Goal: Information Seeking & Learning: Find specific fact

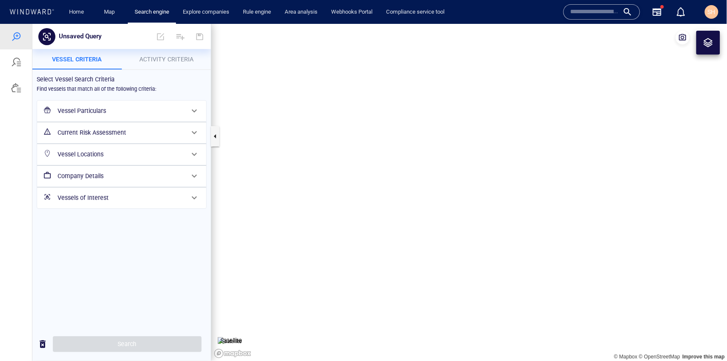
click at [613, 20] on div "Name N/A IMO MMSI Call sign N/A Class N/A No positional data 0" at bounding box center [626, 12] width 140 height 34
click at [609, 15] on input "text" at bounding box center [595, 12] width 49 height 13
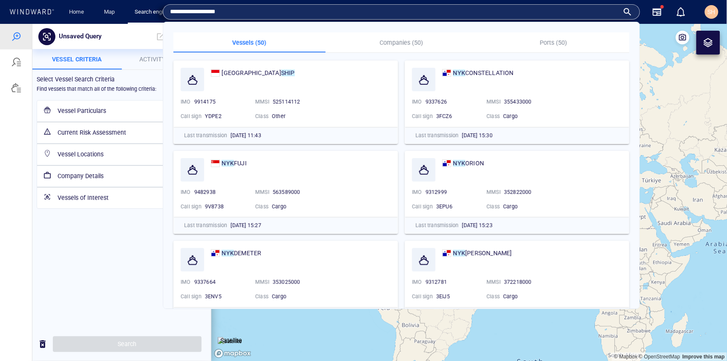
type input "**********"
click at [398, 45] on p "Companies (50)" at bounding box center [402, 42] width 142 height 10
click at [395, 42] on p "Companies (50)" at bounding box center [402, 42] width 142 height 10
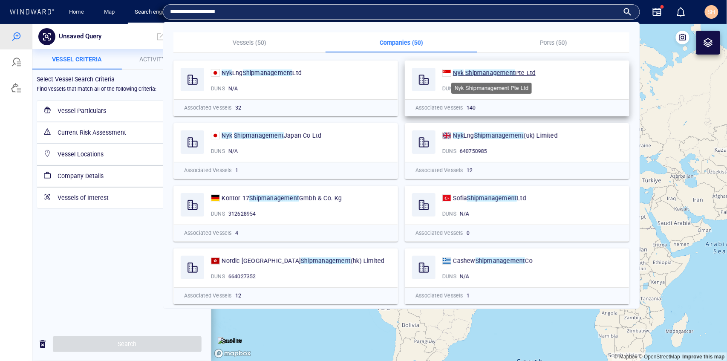
click at [501, 72] on mark "Shipmanagement" at bounding box center [490, 72] width 50 height 7
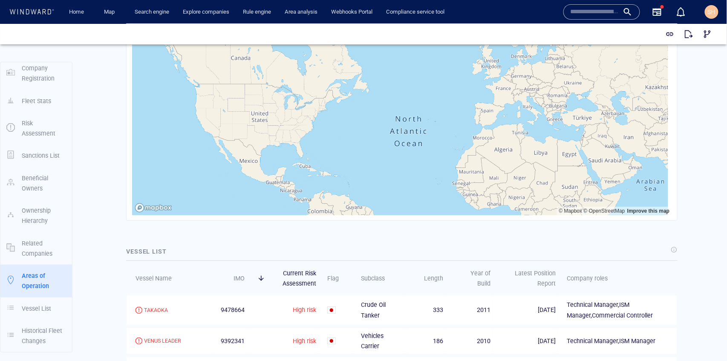
scroll to position [1193, 0]
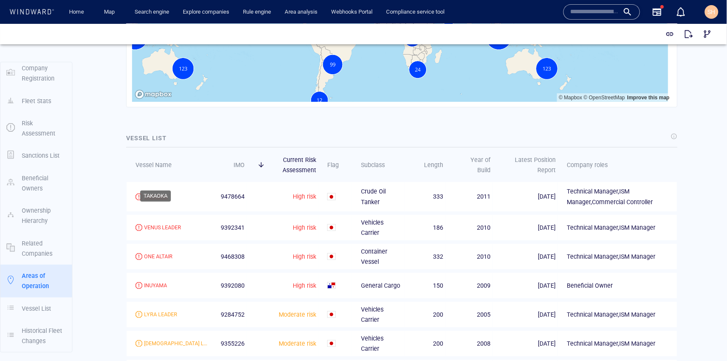
click at [161, 193] on div "TAKAOKA" at bounding box center [156, 197] width 24 height 8
click at [160, 281] on div "INUYAMA" at bounding box center [155, 285] width 23 height 8
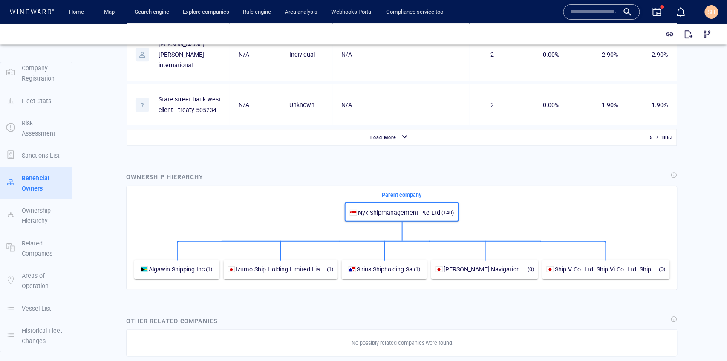
scroll to position [625, 0]
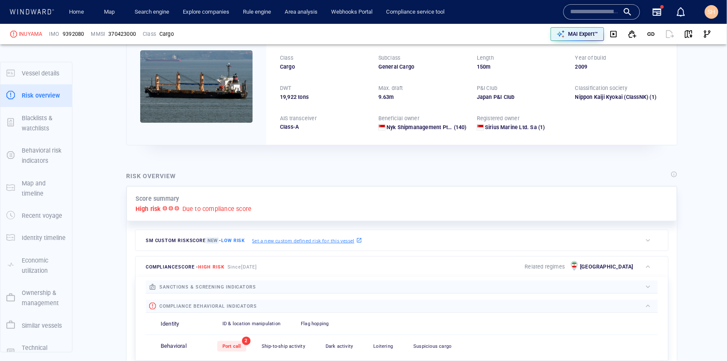
scroll to position [22, 0]
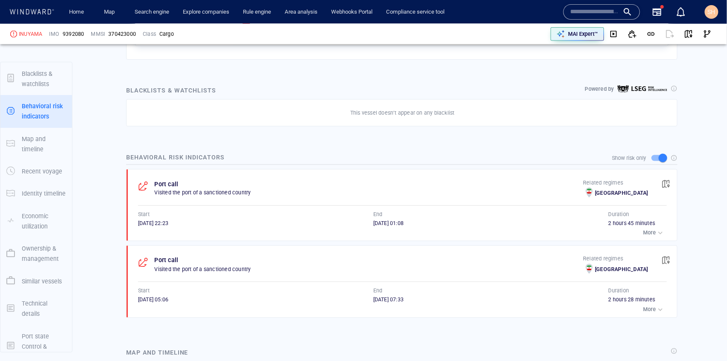
scroll to position [426, 0]
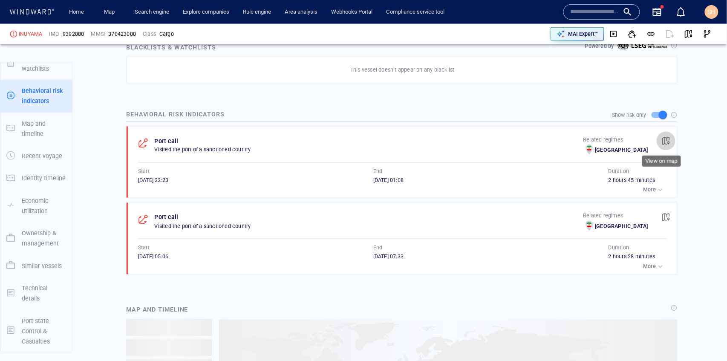
click at [662, 141] on span "button" at bounding box center [666, 141] width 9 height 9
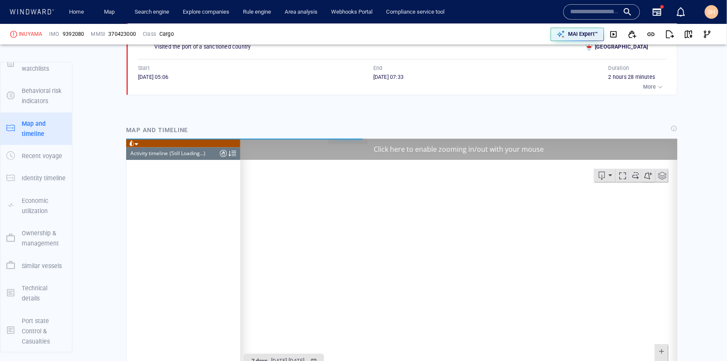
scroll to position [3304, 0]
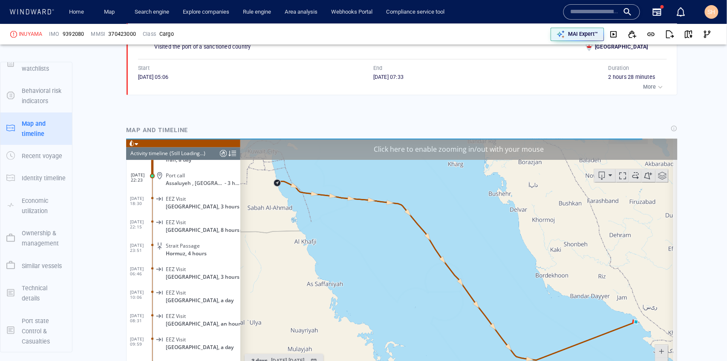
scroll to position [549, 0]
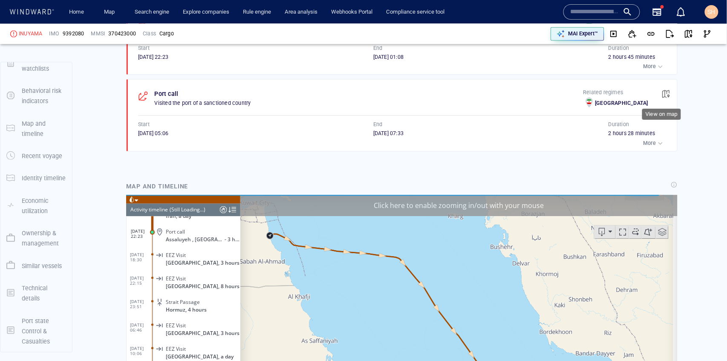
click at [663, 97] on span "button" at bounding box center [666, 94] width 9 height 9
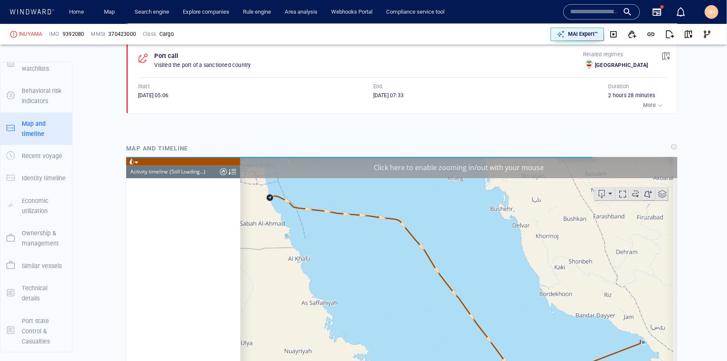
scroll to position [2367, 0]
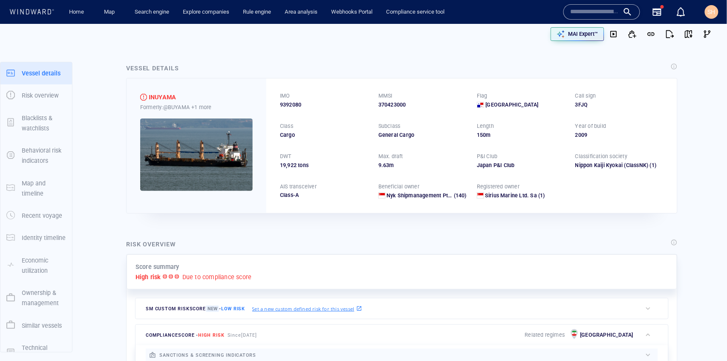
click at [294, 103] on span "9392080" at bounding box center [290, 105] width 21 height 8
copy span "9392080"
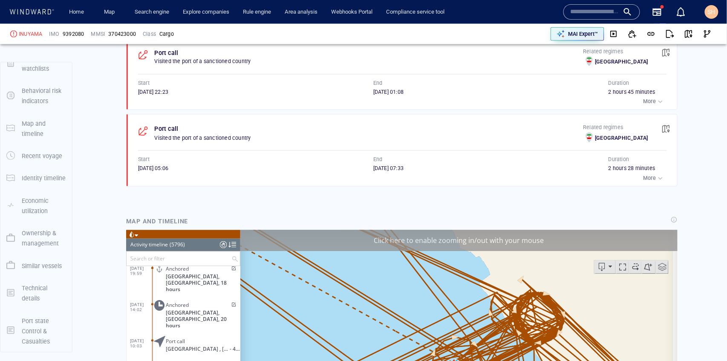
scroll to position [539, 0]
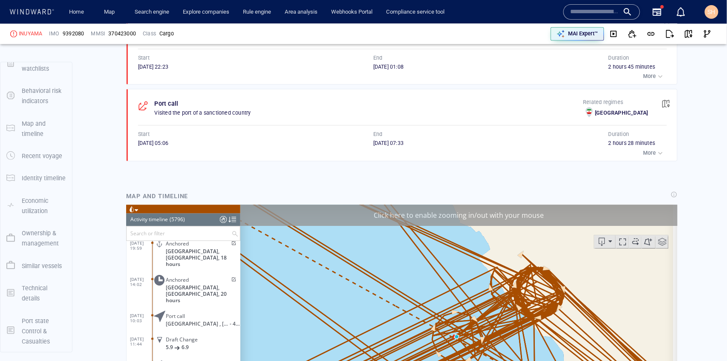
click at [507, 222] on div "Click here to enable zooming in/out with your mouse" at bounding box center [458, 215] width 437 height 21
